Goal: Transaction & Acquisition: Book appointment/travel/reservation

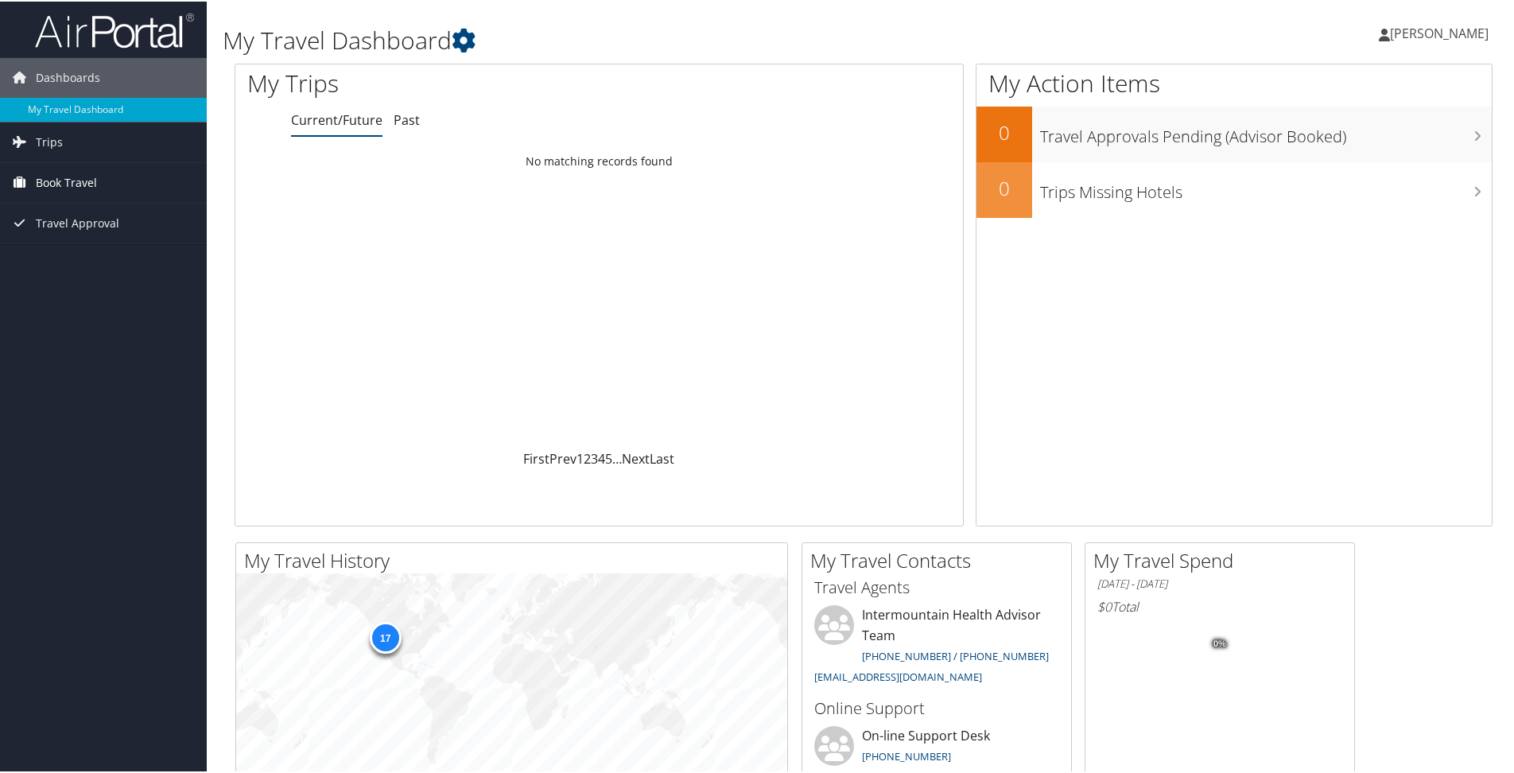
click at [154, 174] on link "Book Travel" at bounding box center [103, 181] width 207 height 40
click at [127, 266] on link "Book/Manage Online Trips" at bounding box center [103, 261] width 207 height 24
click at [414, 122] on link "Past" at bounding box center [407, 118] width 26 height 17
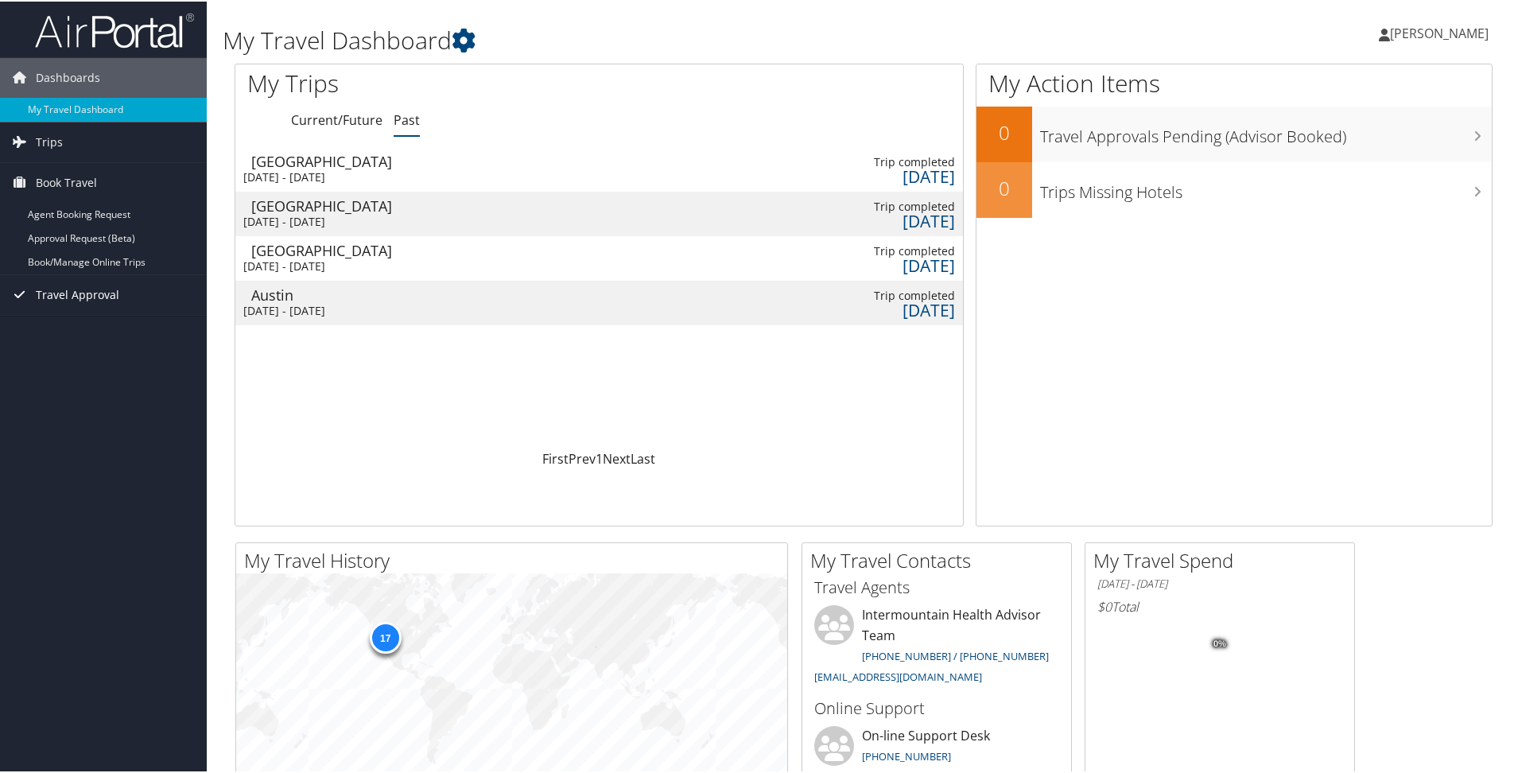
click at [108, 285] on span "Travel Approval" at bounding box center [78, 294] width 84 height 40
click at [86, 348] on link "Approved Trips" at bounding box center [103, 349] width 207 height 24
